Goal: Information Seeking & Learning: Learn about a topic

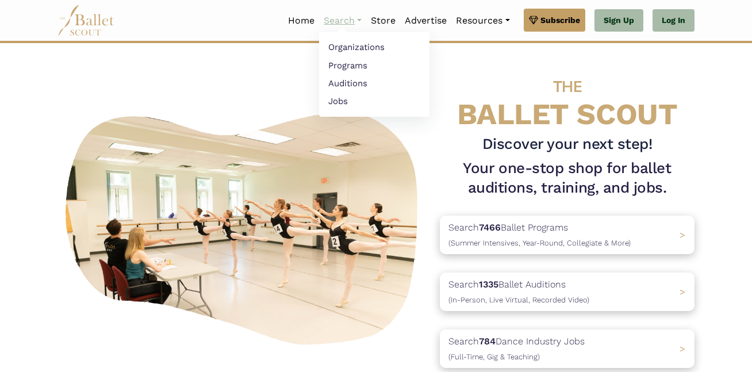
click at [322, 14] on link "Search" at bounding box center [342, 21] width 47 height 24
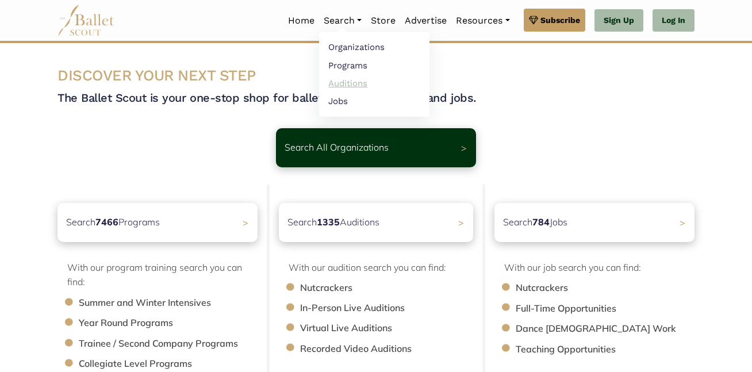
click at [360, 77] on link "Auditions" at bounding box center [374, 83] width 110 height 18
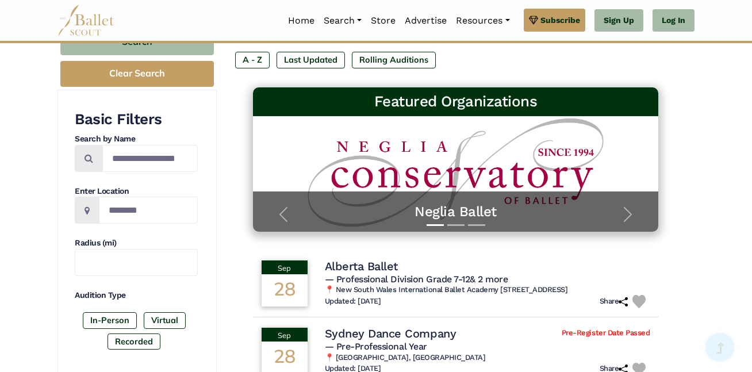
scroll to position [133, 0]
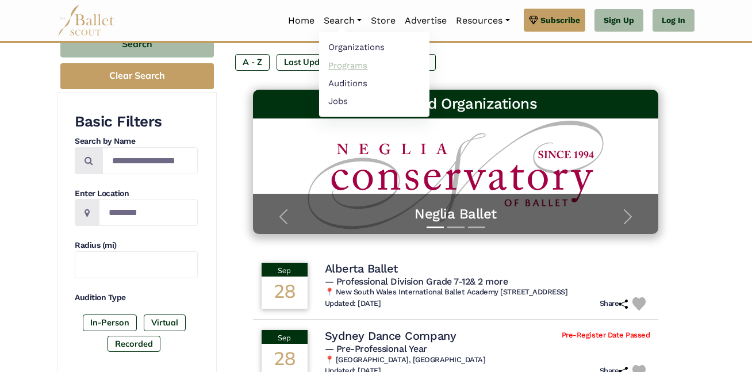
click at [381, 62] on link "Programs" at bounding box center [374, 65] width 110 height 18
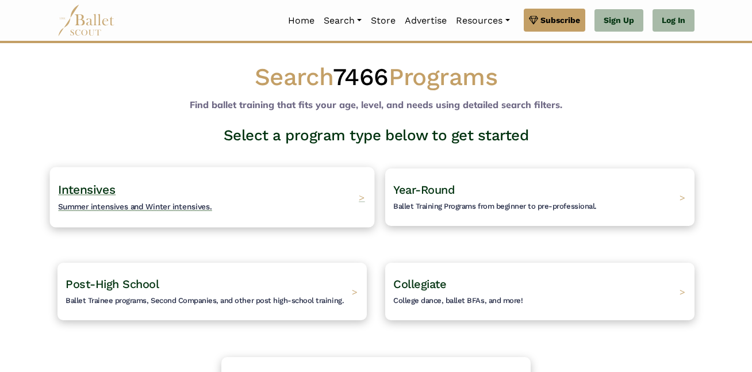
click at [337, 203] on div "Intensives Summer intensives and Winter intensives. >" at bounding box center [212, 197] width 325 height 60
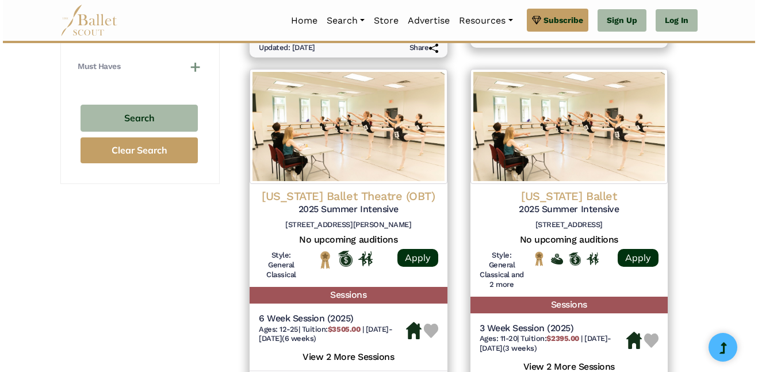
scroll to position [839, 0]
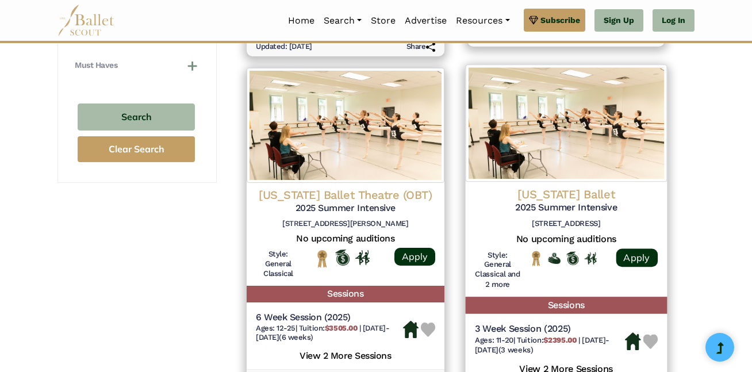
click at [577, 91] on img at bounding box center [565, 122] width 201 height 117
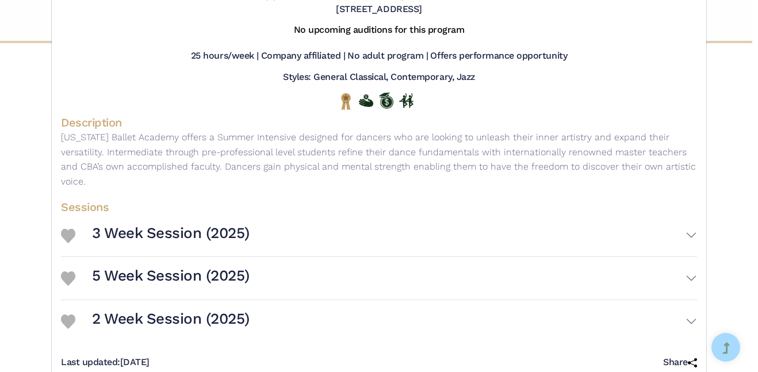
scroll to position [87, 0]
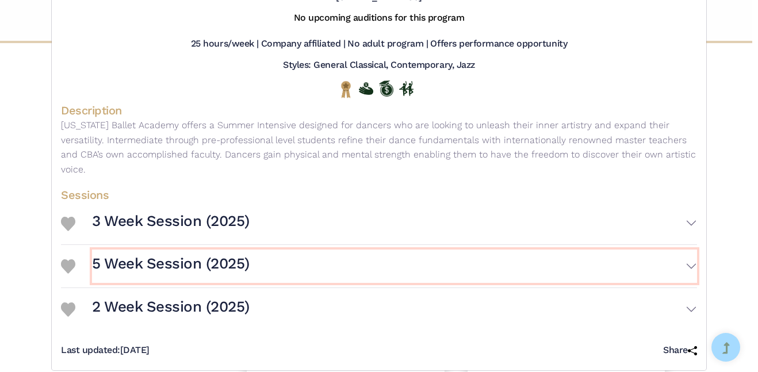
click at [640, 249] on button "5 Week Session (2025)" at bounding box center [394, 265] width 605 height 33
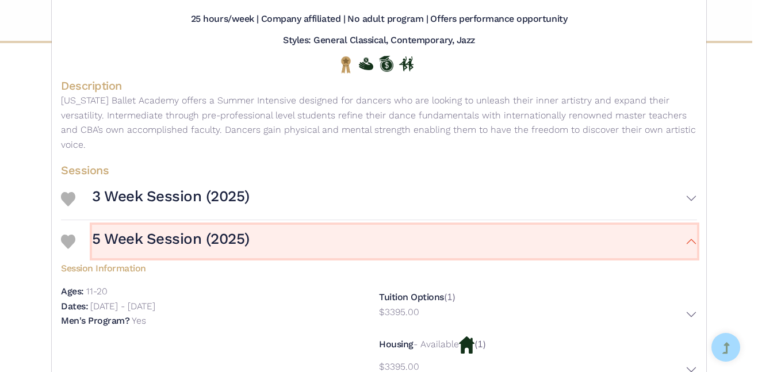
scroll to position [116, 0]
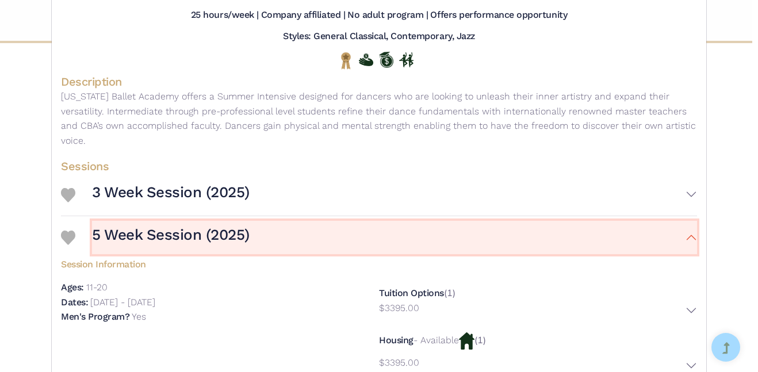
click at [654, 229] on button "5 Week Session (2025)" at bounding box center [394, 237] width 605 height 33
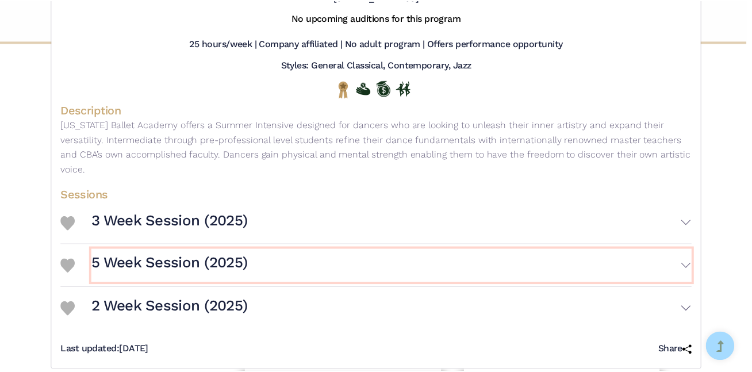
scroll to position [0, 0]
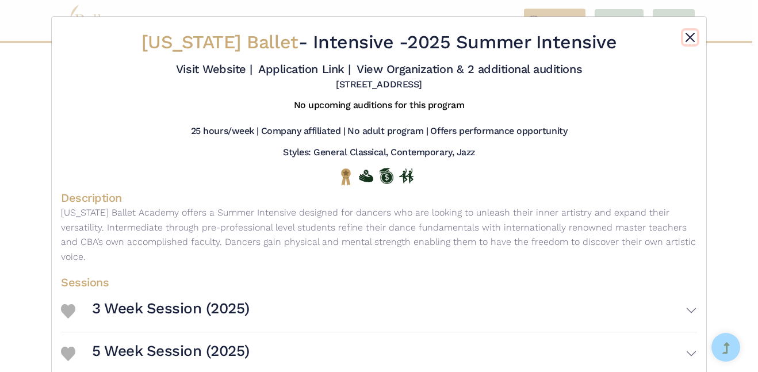
click at [685, 41] on button "Close" at bounding box center [690, 37] width 14 height 14
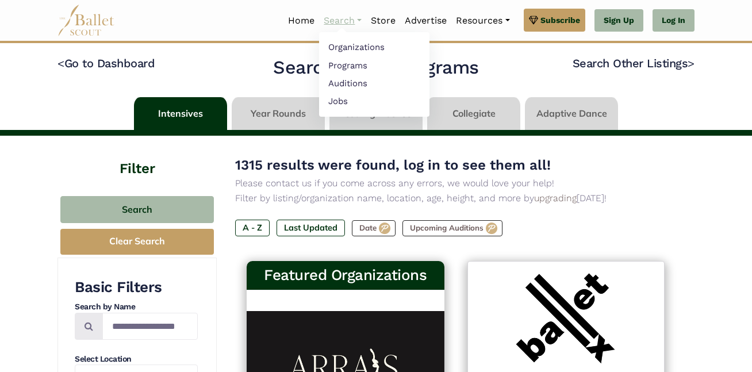
click at [351, 17] on link "Search" at bounding box center [342, 21] width 47 height 24
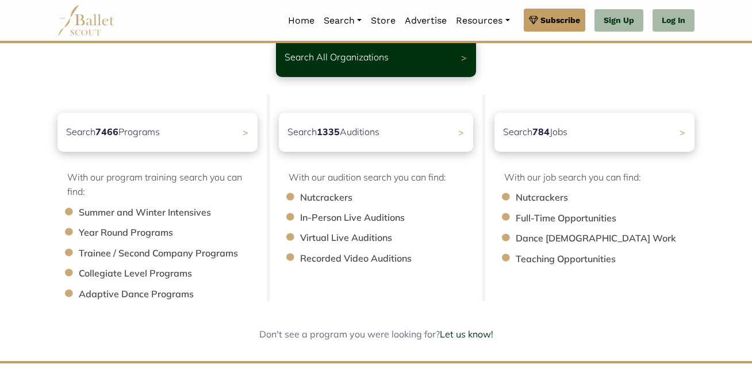
scroll to position [91, 0]
click at [160, 213] on li "Summer and Winter Intensives" at bounding box center [174, 212] width 190 height 15
click at [237, 140] on div "Search 7466 Programs >" at bounding box center [157, 131] width 210 height 41
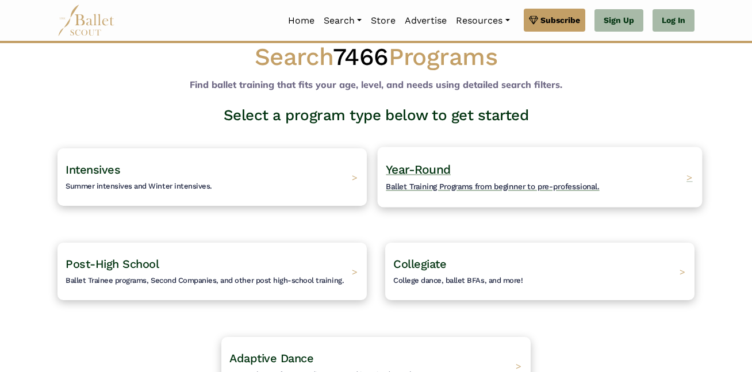
scroll to position [22, 0]
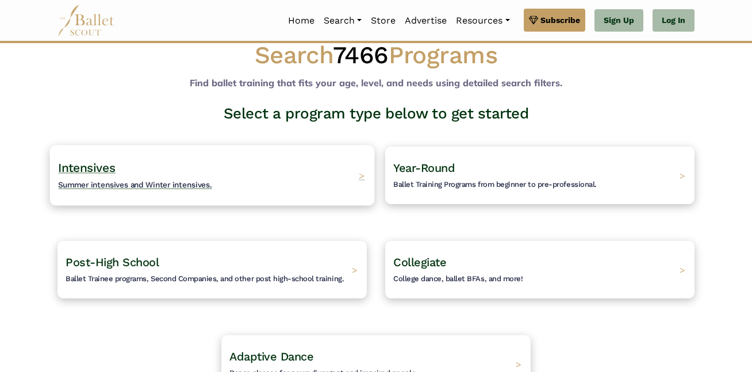
click at [310, 181] on div "Intensives Summer intensives and Winter intensives. >" at bounding box center [212, 175] width 325 height 60
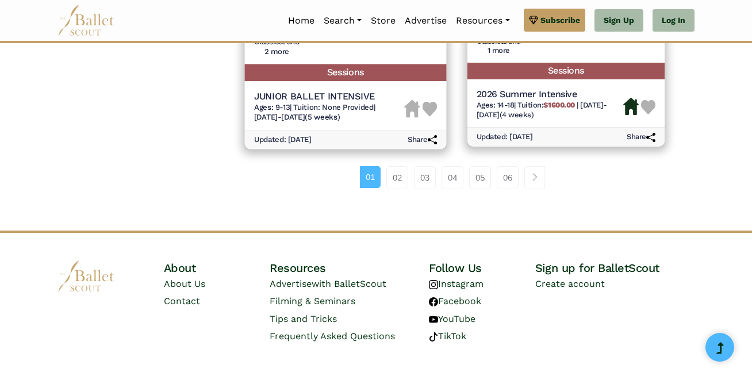
scroll to position [1776, 0]
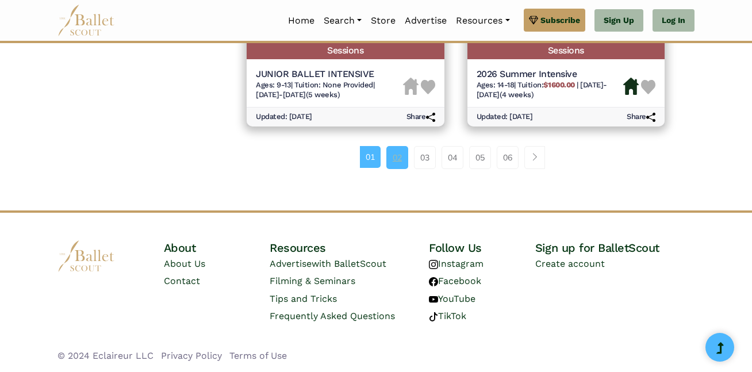
click at [405, 153] on link "02" at bounding box center [397, 157] width 22 height 23
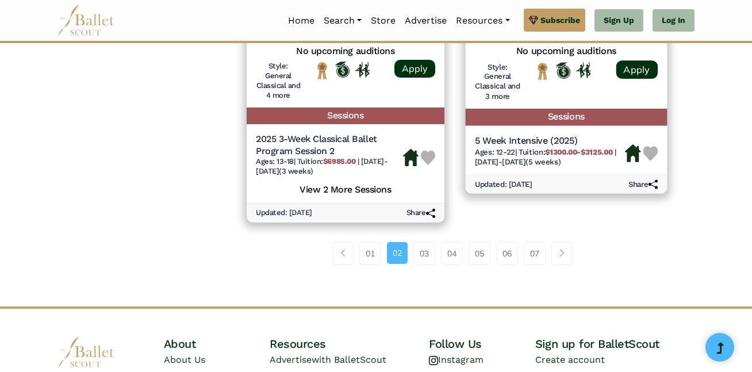
scroll to position [1739, 0]
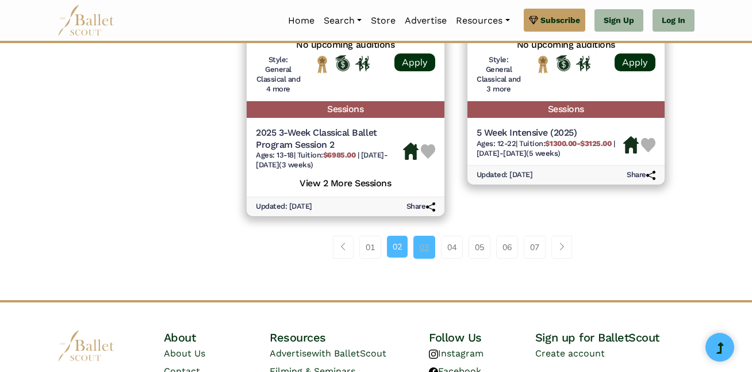
click at [425, 247] on link "03" at bounding box center [424, 247] width 22 height 23
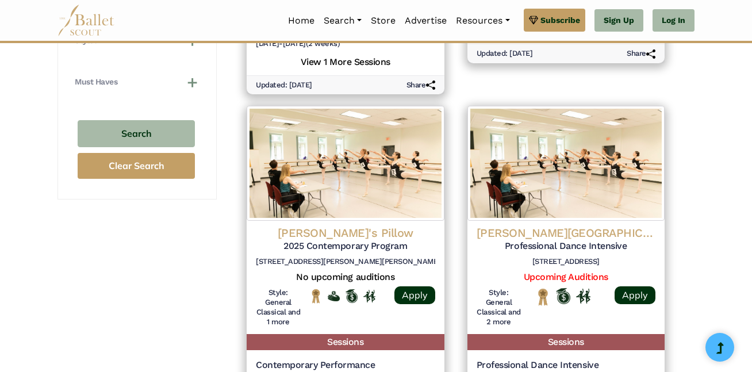
scroll to position [1810, 0]
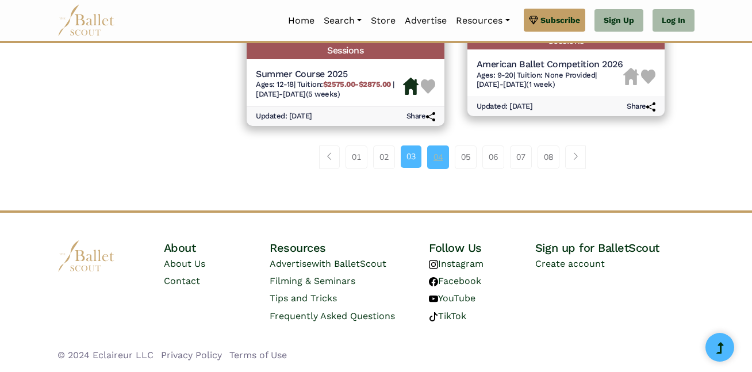
click at [443, 165] on link "04" at bounding box center [438, 156] width 22 height 23
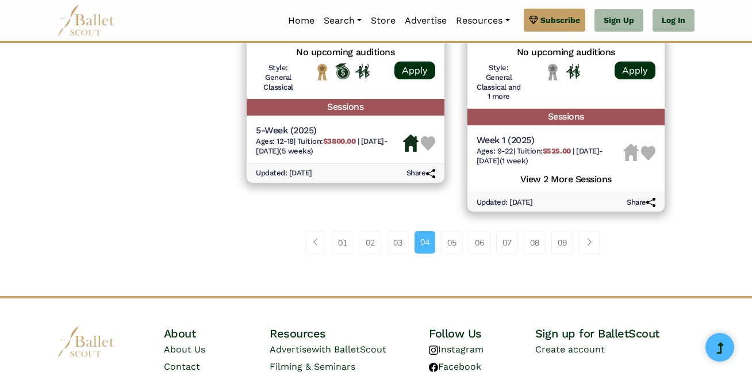
scroll to position [1722, 0]
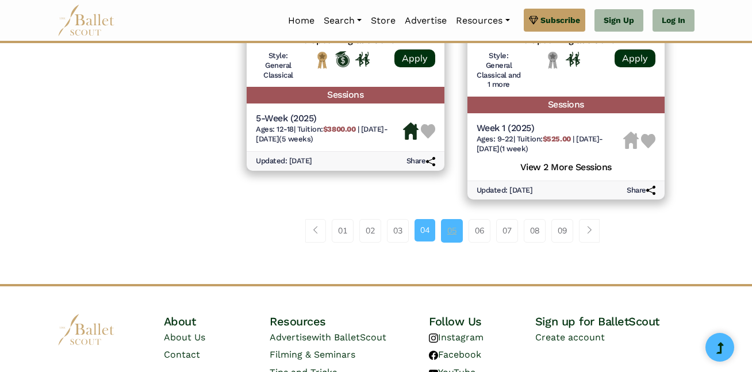
click at [459, 228] on link "05" at bounding box center [452, 230] width 22 height 23
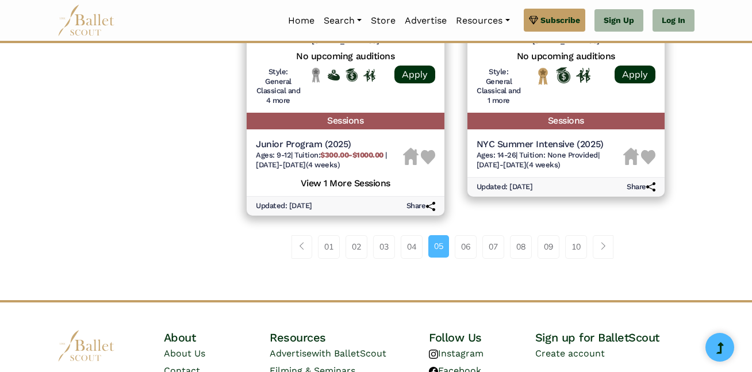
scroll to position [1727, 0]
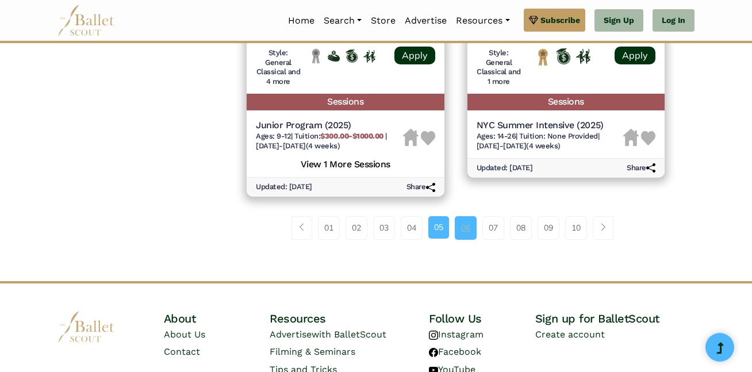
click at [460, 233] on link "06" at bounding box center [466, 227] width 22 height 23
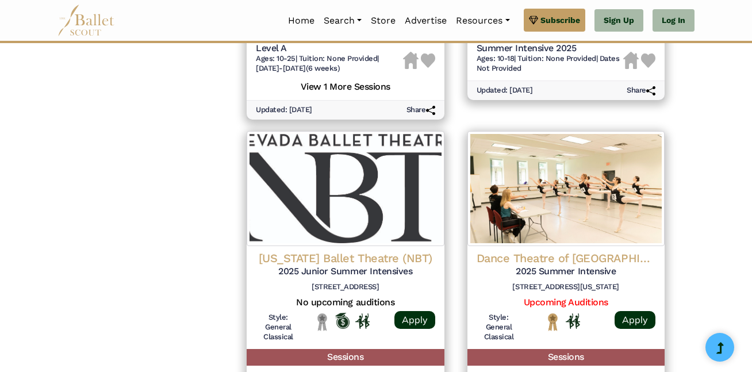
scroll to position [1820, 0]
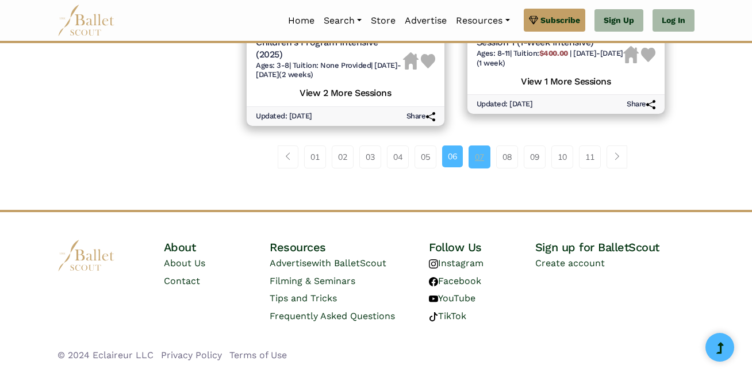
click at [474, 164] on link "07" at bounding box center [479, 156] width 22 height 23
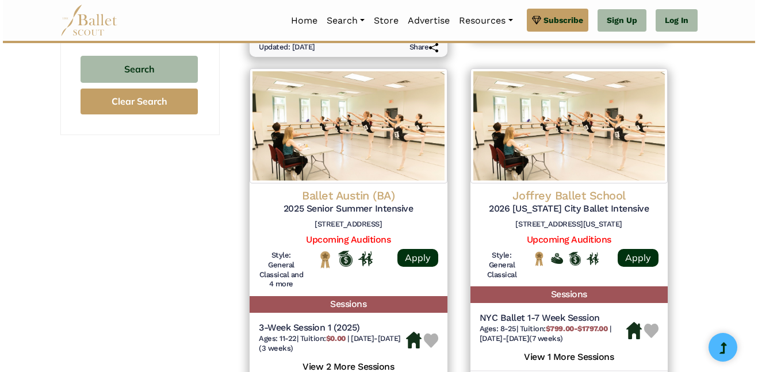
scroll to position [893, 0]
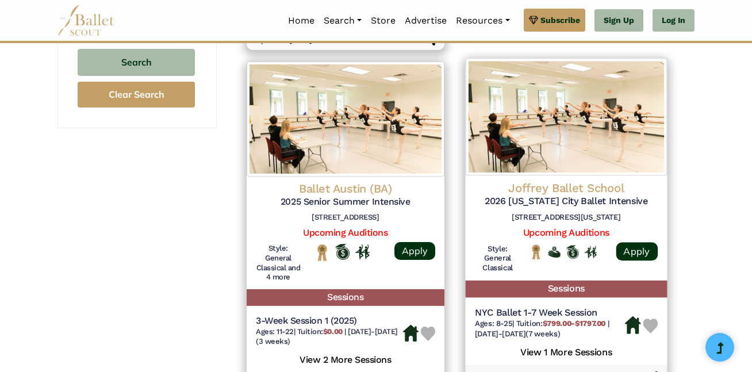
click at [548, 125] on img at bounding box center [565, 117] width 201 height 117
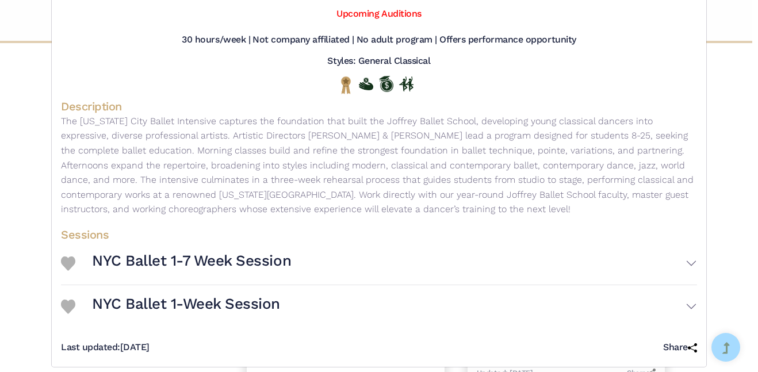
scroll to position [127, 0]
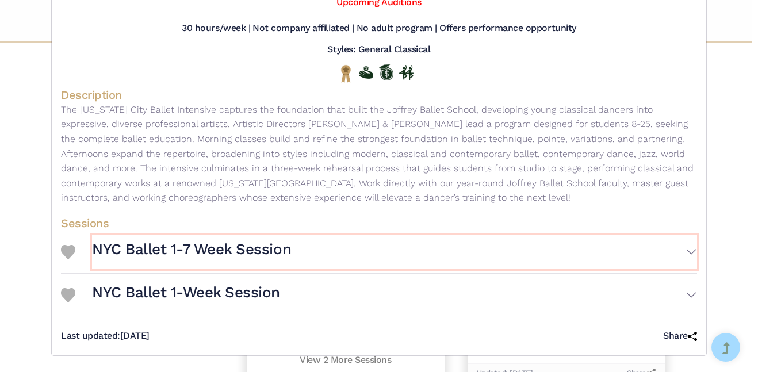
click at [282, 254] on h3 "NYC Ballet 1-7 Week Session" at bounding box center [191, 250] width 199 height 20
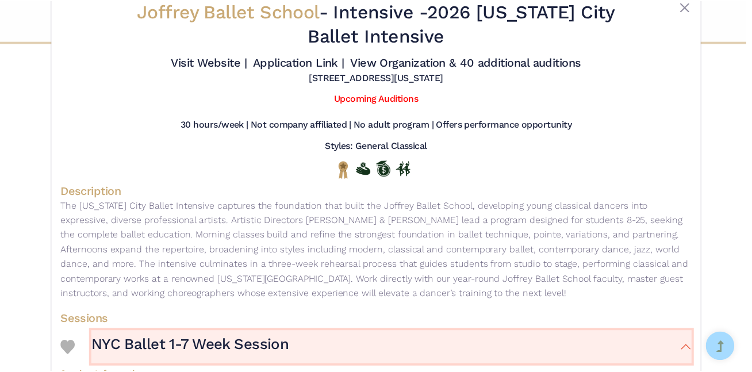
scroll to position [30, 0]
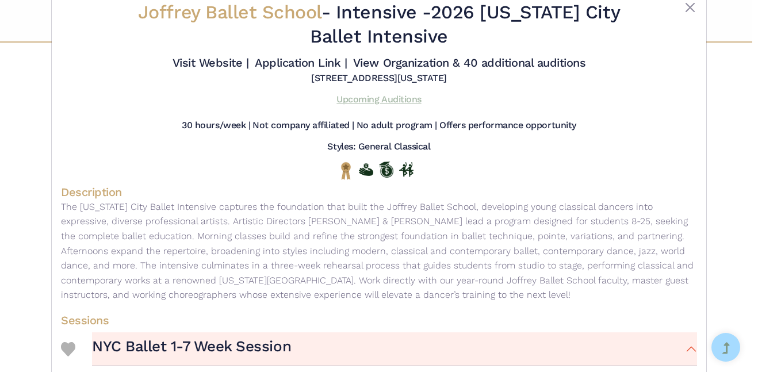
click at [372, 103] on link "Upcoming Auditions" at bounding box center [378, 99] width 85 height 11
click at [692, 4] on button "Close" at bounding box center [690, 8] width 14 height 14
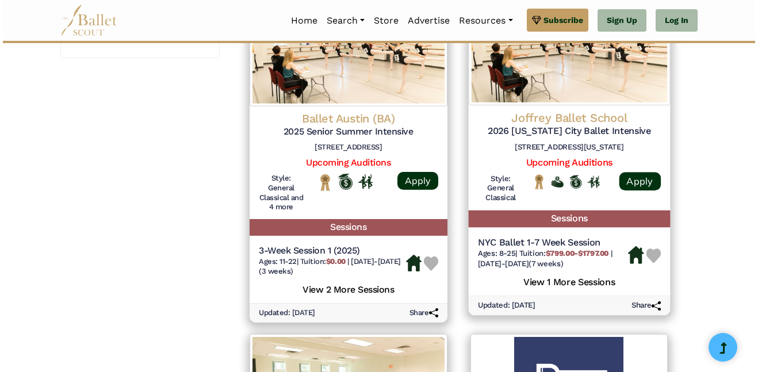
scroll to position [950, 0]
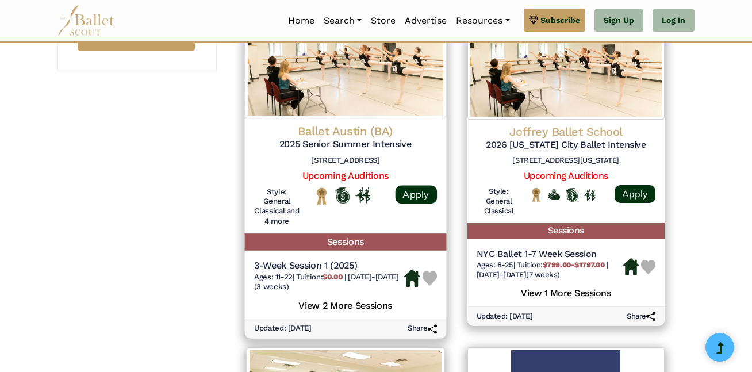
click at [382, 125] on h4 "Ballet Austin (BA)" at bounding box center [345, 132] width 183 height 16
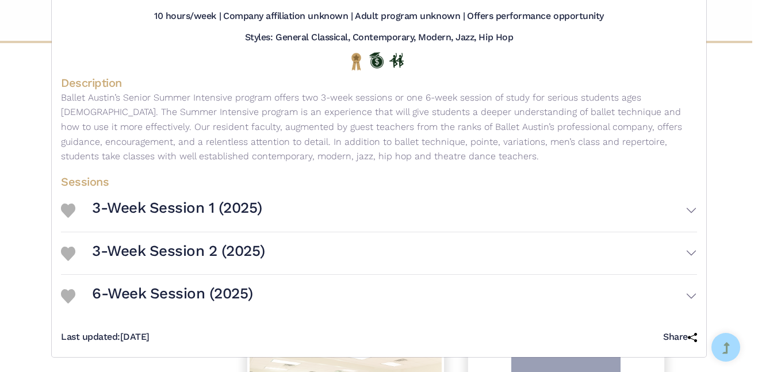
scroll to position [141, 0]
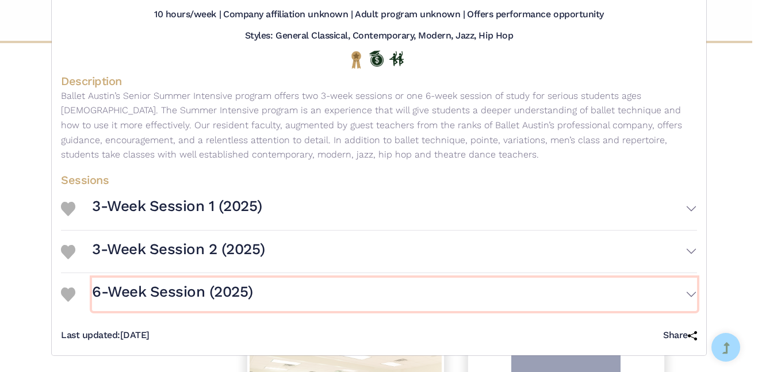
click at [364, 308] on button "6-Week Session (2025)" at bounding box center [394, 294] width 605 height 33
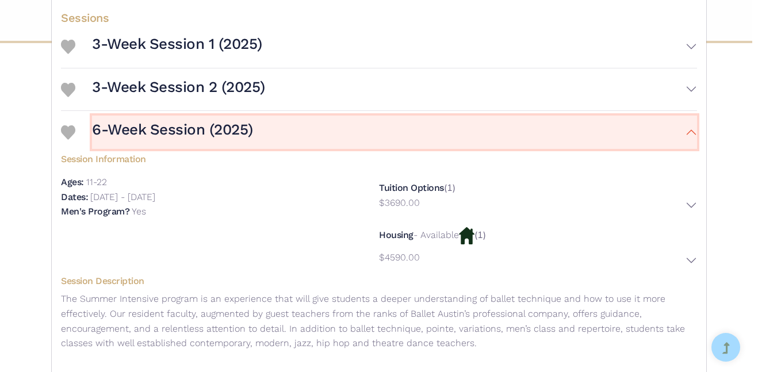
scroll to position [302, 0]
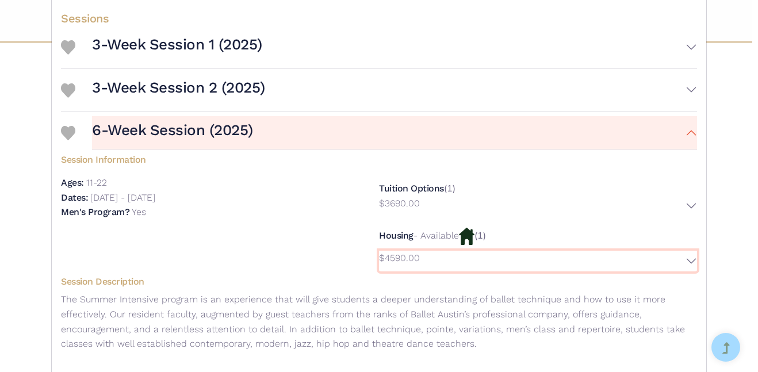
click at [679, 263] on button "$4590.00" at bounding box center [538, 261] width 318 height 21
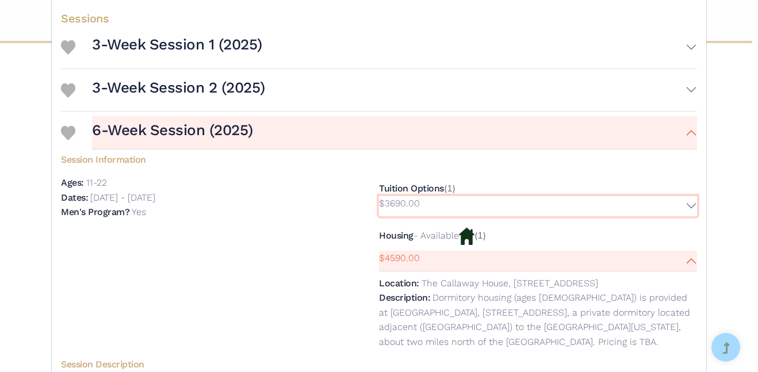
click at [693, 205] on button "$3690.00" at bounding box center [538, 206] width 318 height 21
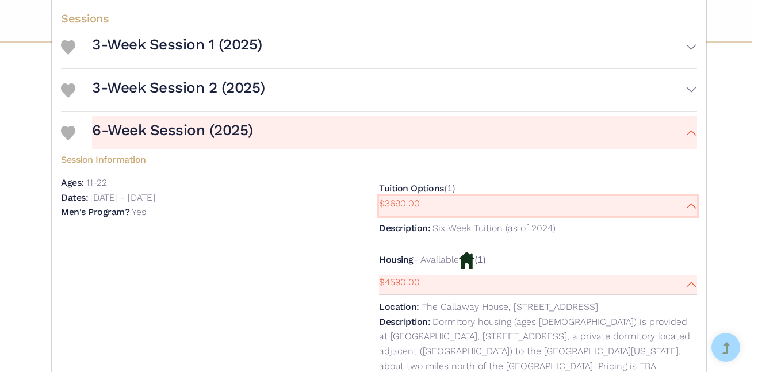
click at [693, 205] on button "$3690.00" at bounding box center [538, 206] width 318 height 21
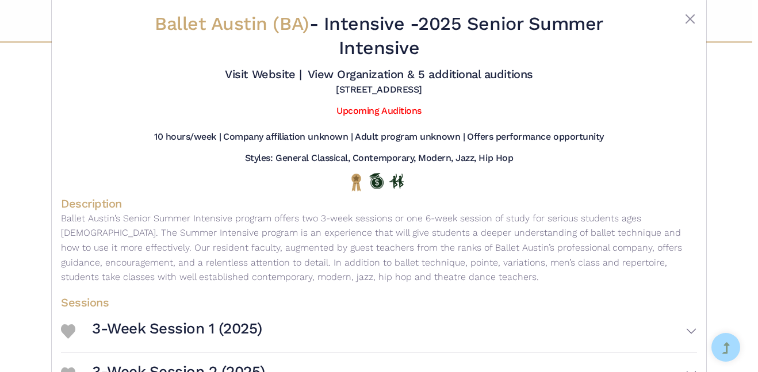
scroll to position [18, 0]
click at [352, 109] on link "Upcoming Auditions" at bounding box center [378, 111] width 85 height 11
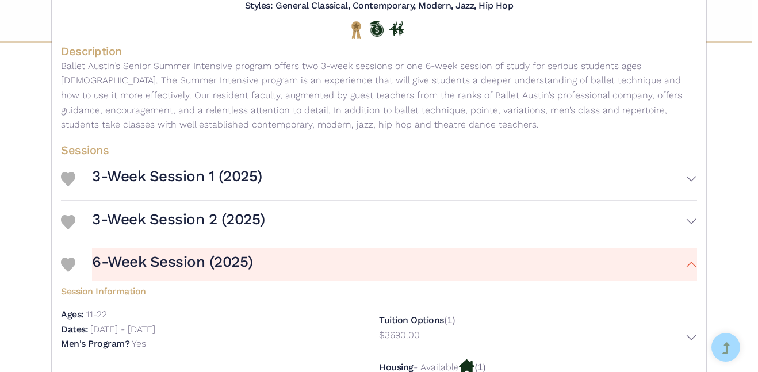
scroll to position [174, 0]
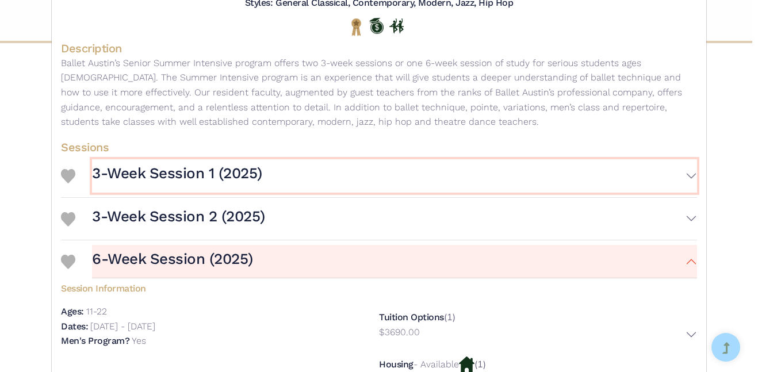
click at [362, 168] on button "3-Week Session 1 (2025)" at bounding box center [394, 175] width 605 height 33
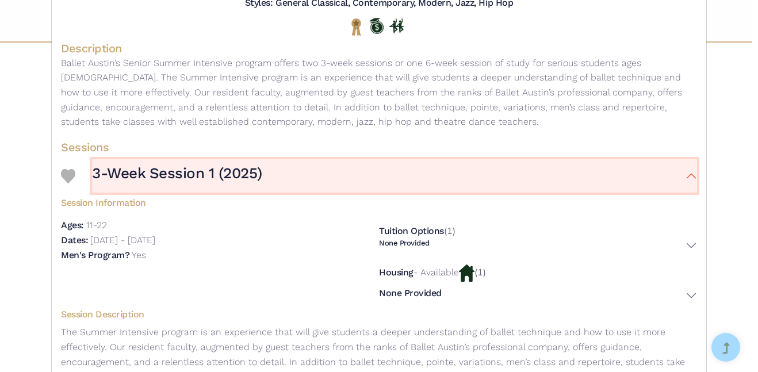
click at [362, 168] on button "3-Week Session 1 (2025)" at bounding box center [394, 175] width 605 height 33
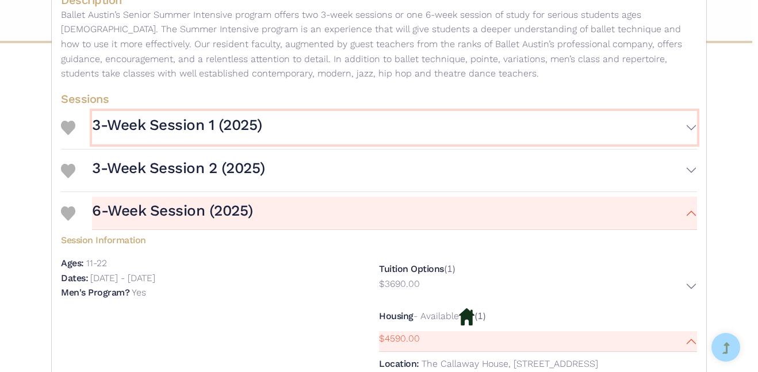
scroll to position [225, 0]
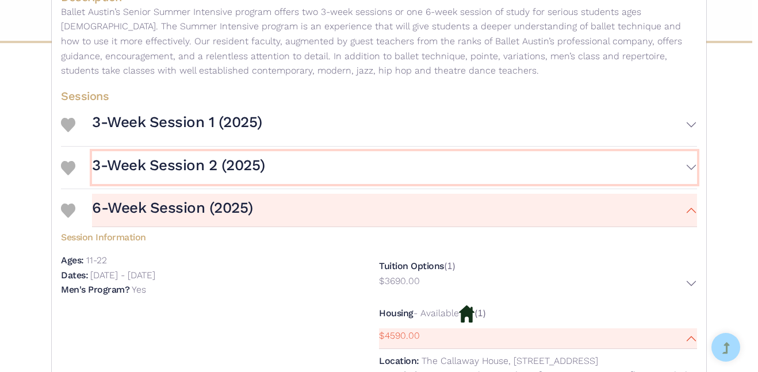
click at [362, 168] on button "3-Week Session 2 (2025)" at bounding box center [394, 167] width 605 height 33
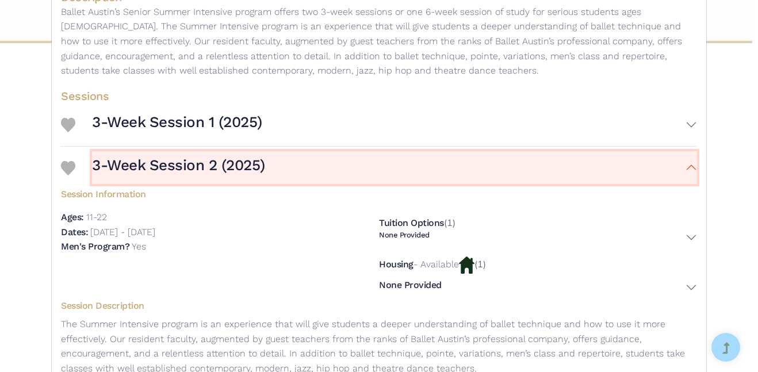
click at [362, 168] on button "3-Week Session 2 (2025)" at bounding box center [394, 167] width 605 height 33
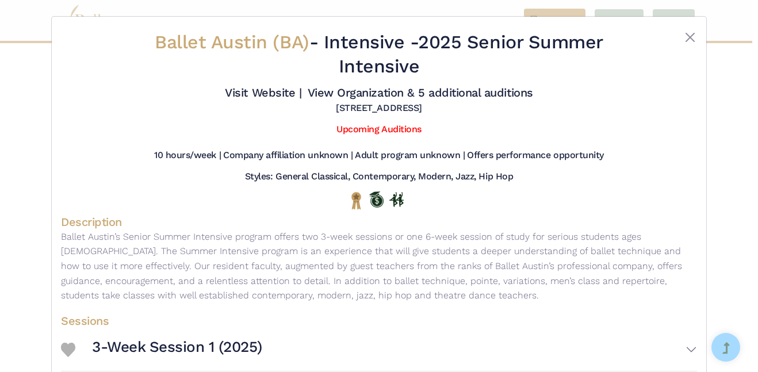
scroll to position [2, 0]
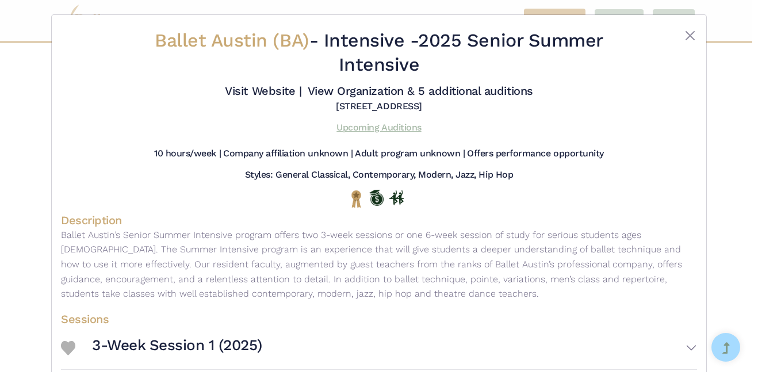
click at [385, 130] on link "Upcoming Auditions" at bounding box center [378, 127] width 85 height 11
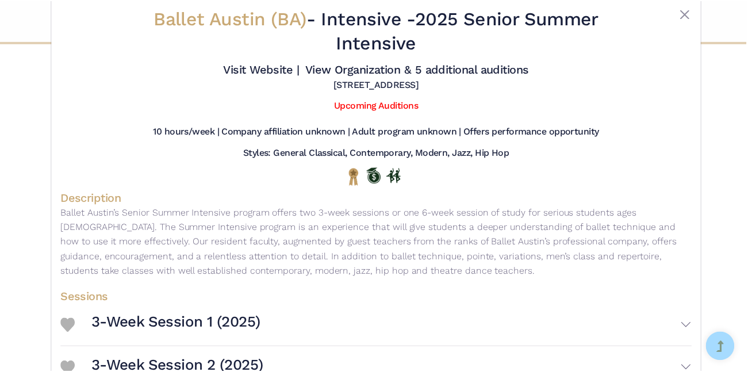
scroll to position [0, 0]
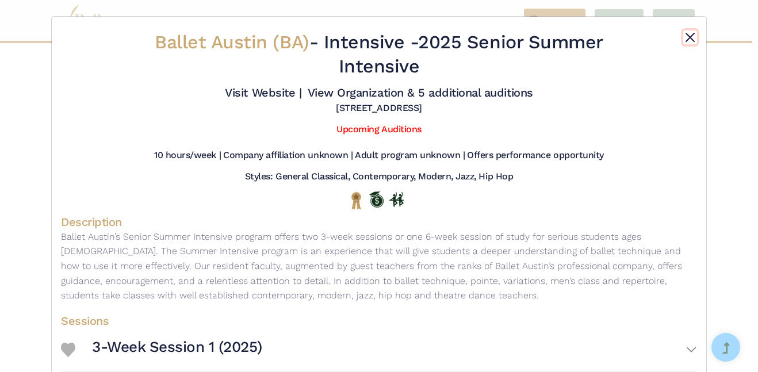
click at [685, 39] on button "Close" at bounding box center [690, 37] width 14 height 14
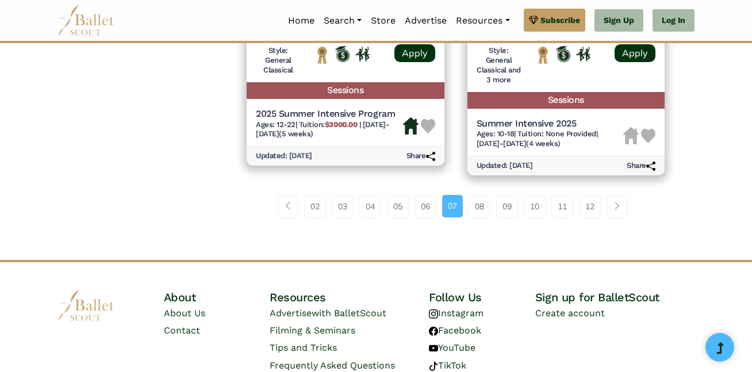
scroll to position [1825, 0]
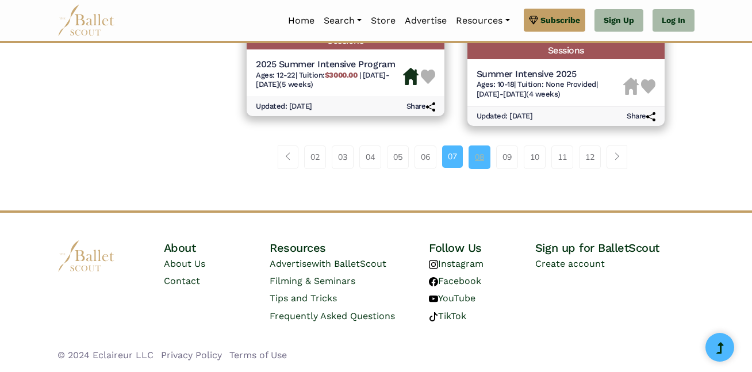
click at [477, 164] on link "08" at bounding box center [479, 156] width 22 height 23
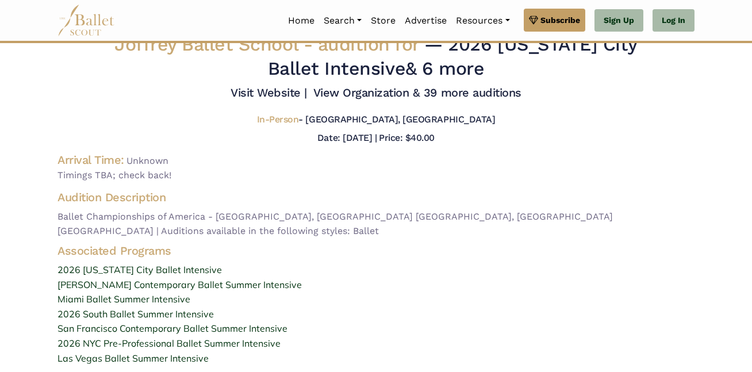
scroll to position [18, 0]
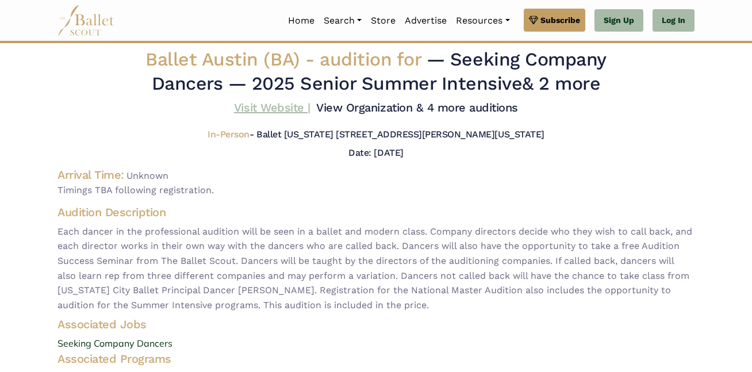
click at [254, 106] on link "Visit Website |" at bounding box center [272, 108] width 76 height 14
click at [226, 136] on span "In-Person" at bounding box center [229, 134] width 42 height 11
click at [319, 136] on h5 "In-Person - Ballet [US_STATE] [STREET_ADDRESS][PERSON_NAME][US_STATE]" at bounding box center [376, 135] width 336 height 12
click at [394, 112] on link "View Organization & 4 more auditions" at bounding box center [417, 108] width 202 height 14
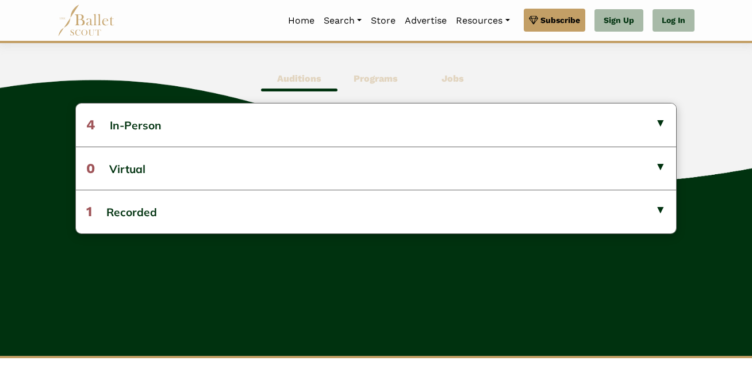
scroll to position [305, 0]
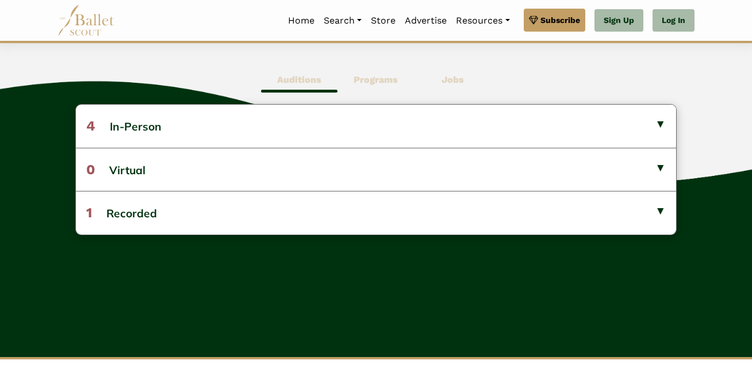
click at [394, 112] on button "4 In-Person" at bounding box center [376, 126] width 600 height 43
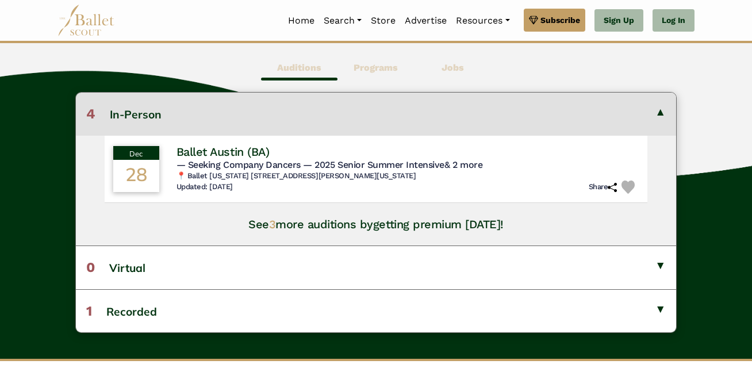
scroll to position [314, 0]
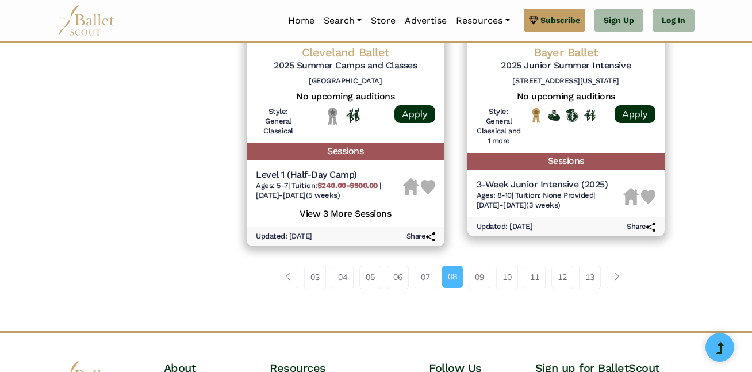
scroll to position [1685, 0]
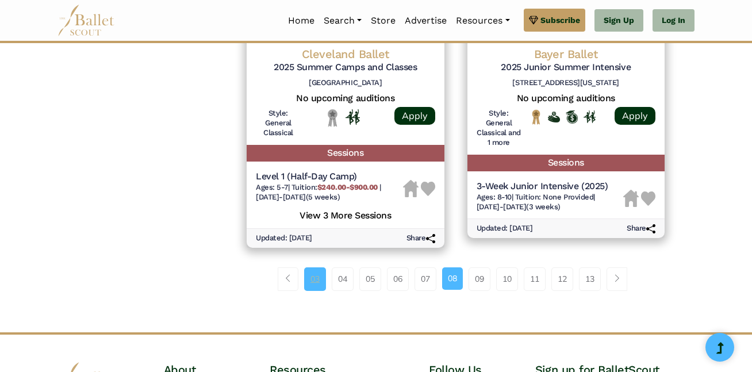
click at [314, 267] on link "03" at bounding box center [315, 278] width 22 height 23
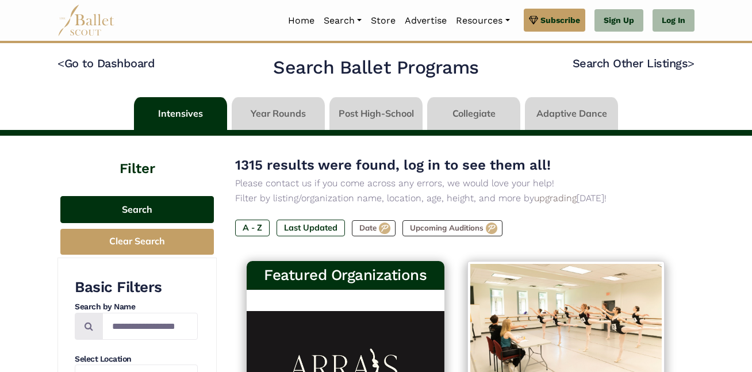
click at [130, 214] on button "Search" at bounding box center [136, 209] width 153 height 27
click at [160, 203] on button "Search" at bounding box center [136, 209] width 153 height 27
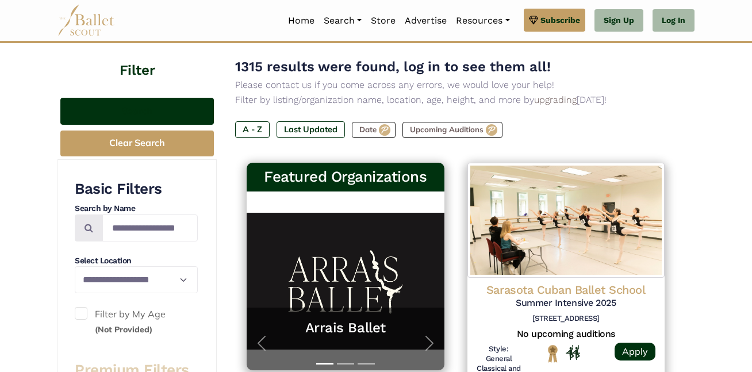
scroll to position [100, 0]
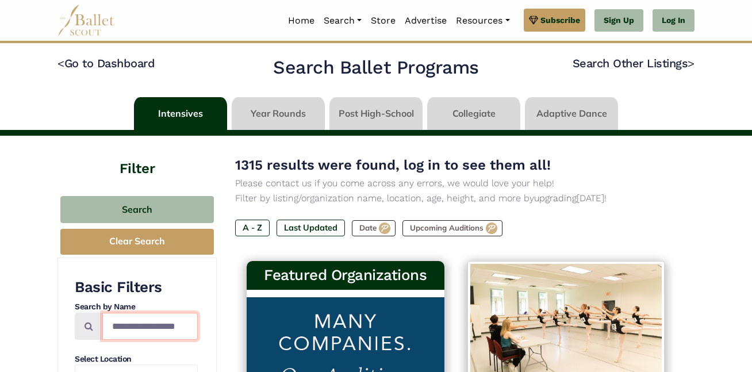
click at [163, 313] on input "Search by names..." at bounding box center [149, 326] width 95 height 27
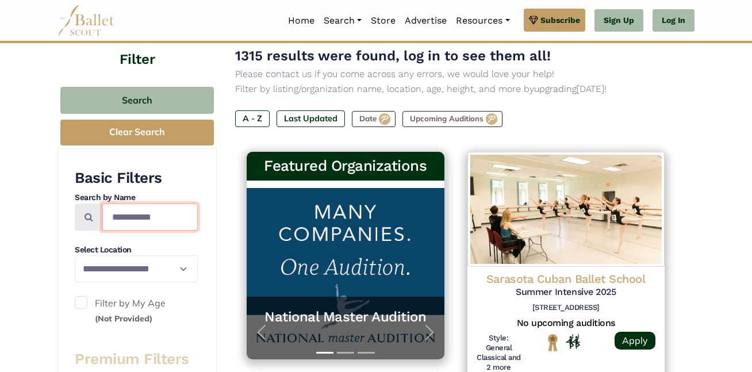
type input "**********"
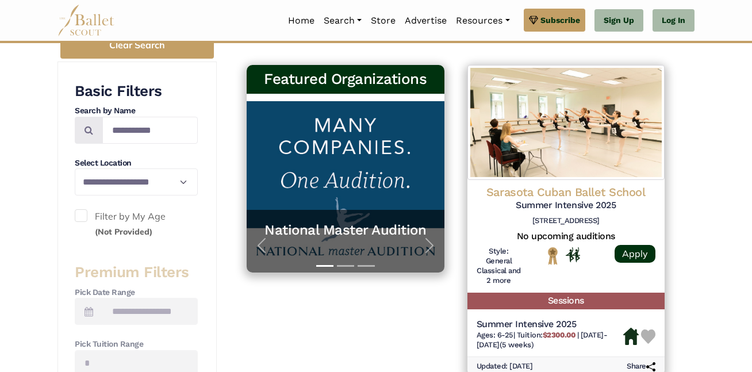
scroll to position [197, 0]
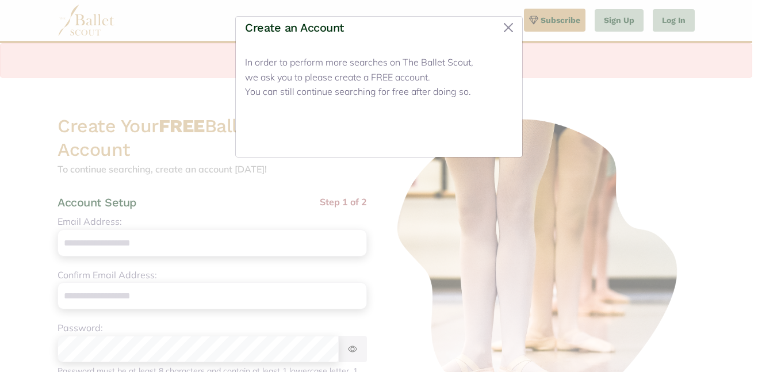
click at [490, 133] on button "Close" at bounding box center [491, 134] width 43 height 27
